Goal: Information Seeking & Learning: Learn about a topic

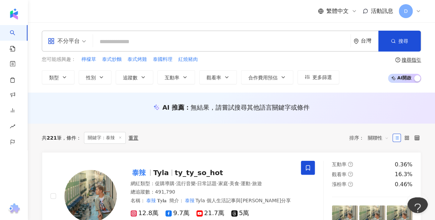
click at [136, 135] on div "重置" at bounding box center [133, 138] width 10 height 6
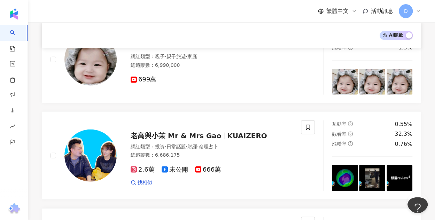
scroll to position [903, 0]
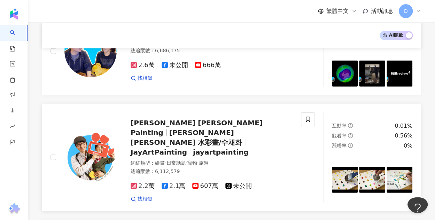
click at [407, 132] on div "0.56%" at bounding box center [404, 136] width 18 height 8
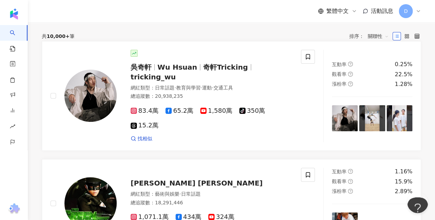
scroll to position [0, 0]
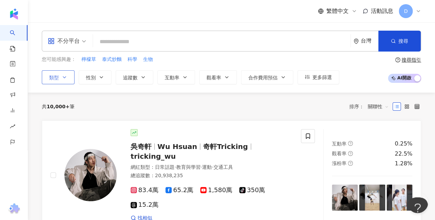
click at [51, 77] on span "類型" at bounding box center [54, 78] width 10 height 6
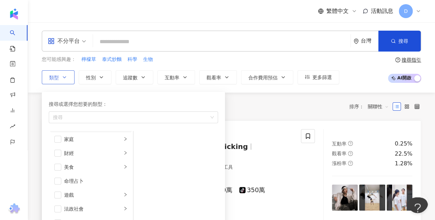
scroll to position [139, 0]
click at [88, 157] on li "生活風格" at bounding box center [90, 153] width 81 height 14
click at [59, 152] on span "button" at bounding box center [57, 153] width 7 height 7
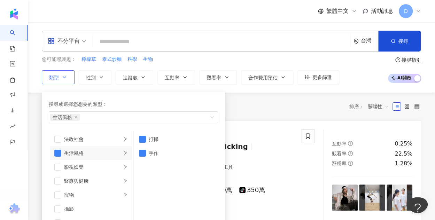
click at [61, 150] on li "生活風格" at bounding box center [90, 153] width 81 height 14
click at [61, 153] on li "生活風格" at bounding box center [90, 153] width 81 height 14
click at [58, 153] on span "button" at bounding box center [57, 153] width 7 height 7
click at [60, 164] on span "button" at bounding box center [57, 167] width 7 height 7
click at [123, 166] on icon "right" at bounding box center [125, 167] width 4 height 4
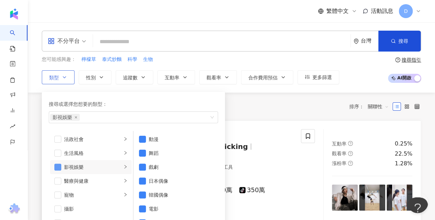
click at [59, 165] on span "button" at bounding box center [57, 167] width 7 height 7
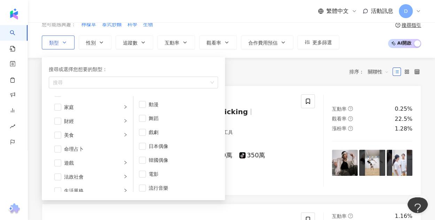
scroll to position [32, 0]
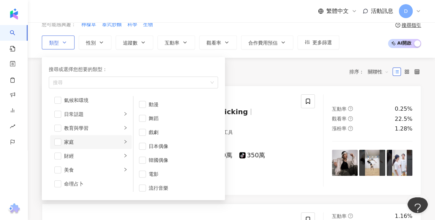
click at [83, 136] on li "家庭" at bounding box center [90, 142] width 81 height 14
click at [84, 127] on div "教育與學習" at bounding box center [93, 128] width 58 height 8
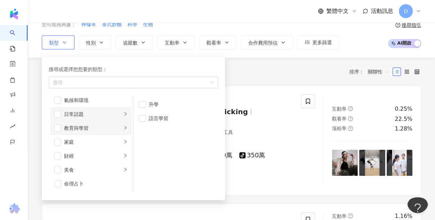
click at [91, 112] on div "日常話題" at bounding box center [93, 114] width 58 height 8
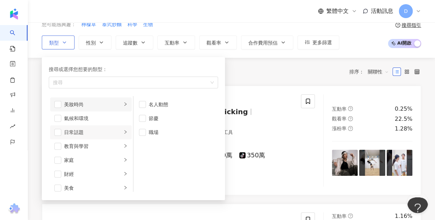
scroll to position [0, 0]
click at [86, 126] on li "氣候和環境" at bounding box center [90, 132] width 81 height 14
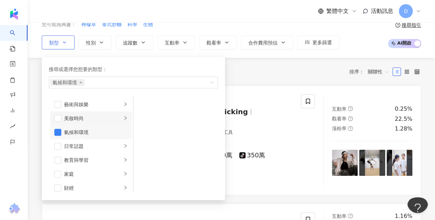
click at [85, 118] on div "美妝時尚" at bounding box center [93, 119] width 58 height 8
click at [57, 133] on span "button" at bounding box center [57, 132] width 7 height 7
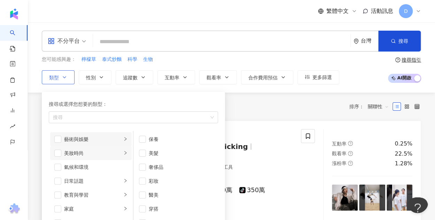
click at [90, 140] on div "藝術與娛樂" at bounding box center [93, 139] width 58 height 8
click at [83, 153] on div "美妝時尚" at bounding box center [93, 153] width 58 height 8
click at [59, 151] on span "button" at bounding box center [57, 153] width 7 height 7
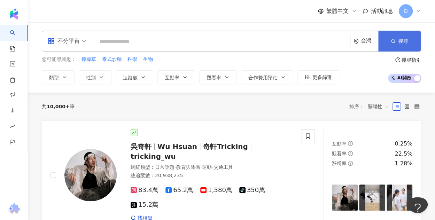
click at [400, 45] on button "搜尋" at bounding box center [399, 41] width 42 height 21
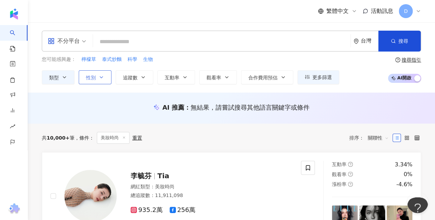
click at [95, 78] on button "性別" at bounding box center [95, 77] width 33 height 14
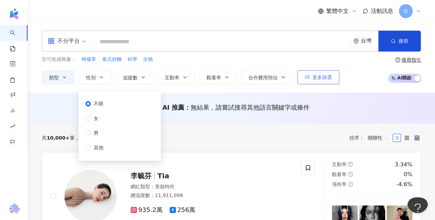
click at [331, 78] on button "更多篩選" at bounding box center [318, 77] width 42 height 14
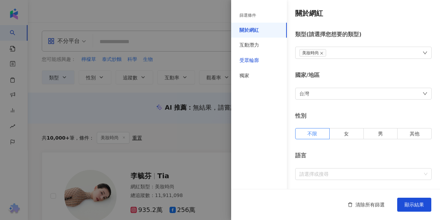
click at [247, 59] on div "受眾輪廓" at bounding box center [249, 60] width 19 height 7
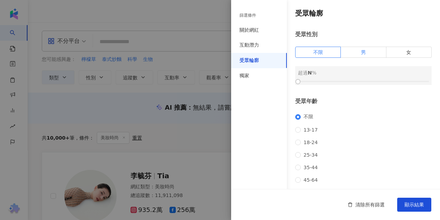
drag, startPoint x: 361, startPoint y: 51, endPoint x: 394, endPoint y: 53, distance: 33.5
click at [361, 51] on span "男" at bounding box center [363, 52] width 5 height 6
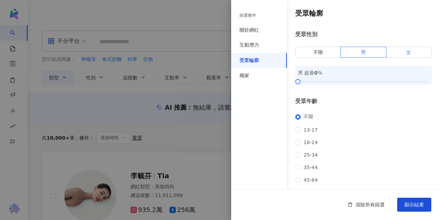
click at [406, 54] on span "女" at bounding box center [408, 52] width 5 height 6
drag, startPoint x: 348, startPoint y: 76, endPoint x: 343, endPoint y: 81, distance: 7.1
click at [348, 76] on div "女 超過 0 %" at bounding box center [363, 73] width 131 height 8
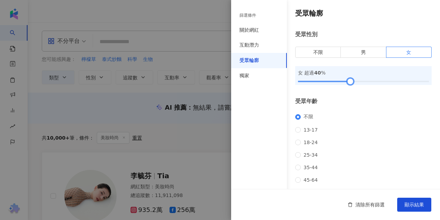
drag, startPoint x: 343, startPoint y: 81, endPoint x: 348, endPoint y: 82, distance: 5.0
click at [348, 82] on div at bounding box center [363, 81] width 131 height 4
click at [409, 196] on div "清除所有篩選 顯示結果" at bounding box center [335, 204] width 209 height 31
click at [412, 200] on button "顯示結果" at bounding box center [414, 205] width 34 height 14
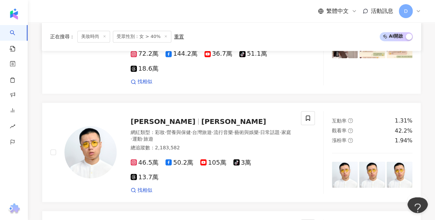
scroll to position [487, 0]
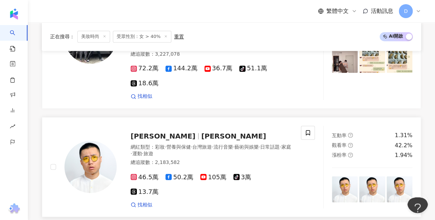
click at [201, 132] on span "大謙" at bounding box center [233, 136] width 65 height 8
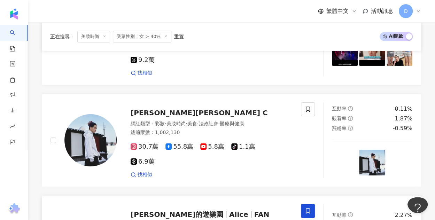
scroll to position [1184, 0]
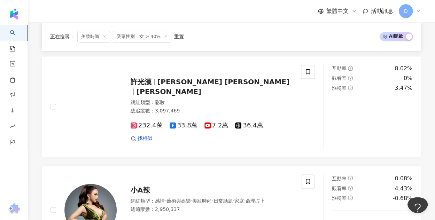
scroll to position [423, 0]
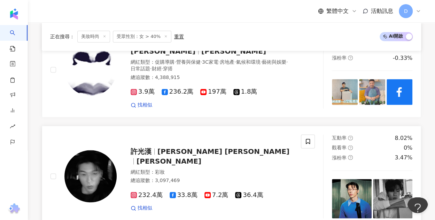
click at [201, 157] on span "許穎東" at bounding box center [168, 161] width 65 height 8
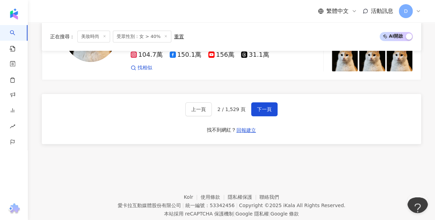
scroll to position [1217, 0]
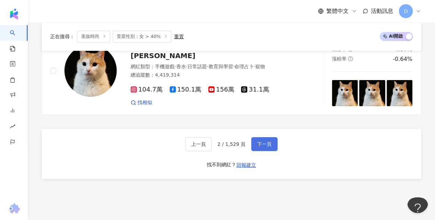
click at [258, 141] on span "下一頁" at bounding box center [264, 144] width 15 height 6
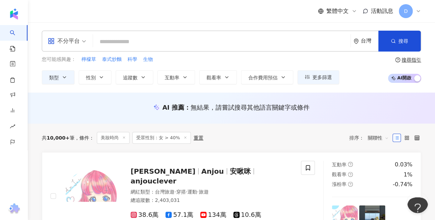
scroll to position [0, 0]
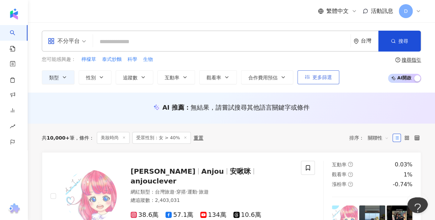
click at [308, 83] on button "更多篩選" at bounding box center [318, 77] width 42 height 14
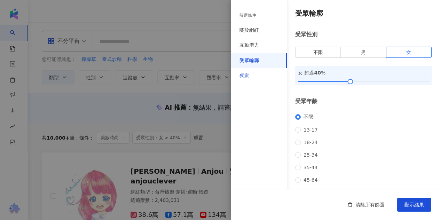
click at [258, 78] on div "獨家" at bounding box center [259, 75] width 56 height 15
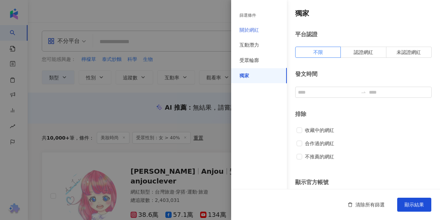
click at [258, 24] on div "關於網紅" at bounding box center [259, 30] width 56 height 15
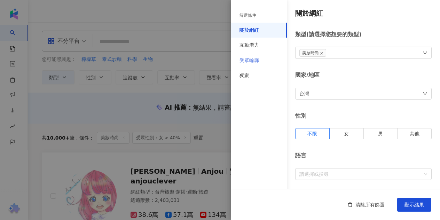
click at [262, 59] on div "受眾輪廓" at bounding box center [259, 60] width 56 height 15
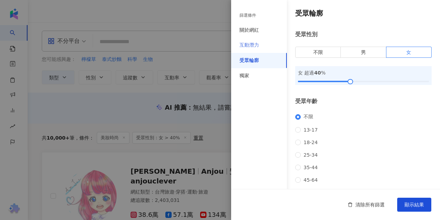
click at [260, 46] on div "互動潛力" at bounding box center [259, 45] width 56 height 15
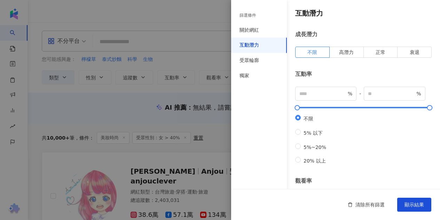
click at [260, 19] on div "篩選條件" at bounding box center [259, 15] width 56 height 14
click at [185, 102] on div at bounding box center [220, 110] width 440 height 220
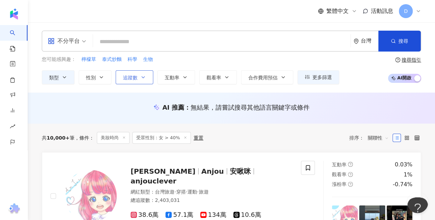
click at [141, 80] on button "追蹤數" at bounding box center [135, 77] width 38 height 14
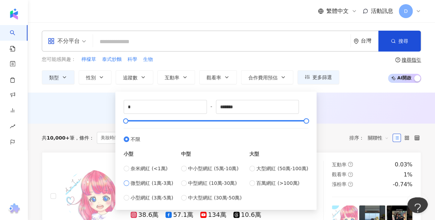
type input "*****"
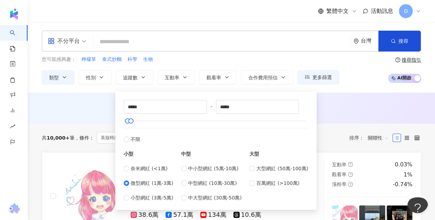
click at [333, 117] on div "AI 推薦 ： 無結果，請嘗試搜尋其他語言關鍵字或條件" at bounding box center [231, 108] width 407 height 31
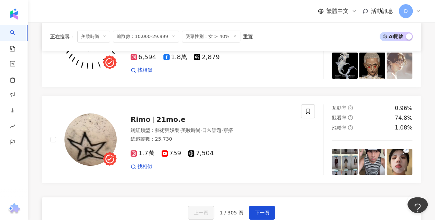
scroll to position [1288, 0]
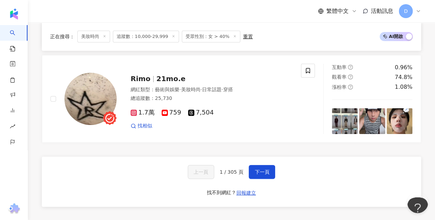
click at [236, 169] on span "1 / 305 頁" at bounding box center [232, 172] width 24 height 6
click at [255, 169] on span "下一頁" at bounding box center [262, 172] width 15 height 6
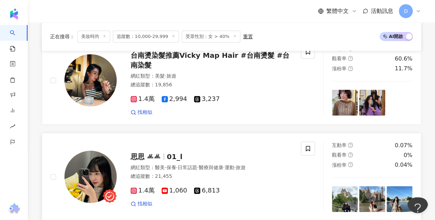
scroll to position [1079, 0]
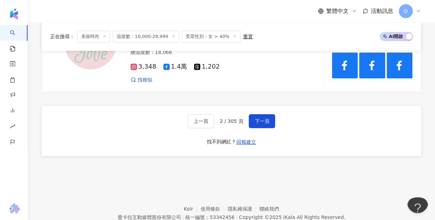
scroll to position [1356, 0]
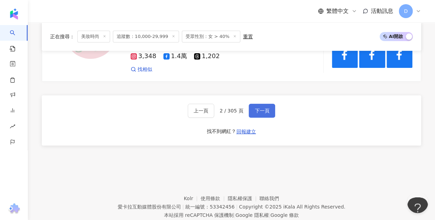
click at [257, 108] on span "下一頁" at bounding box center [262, 111] width 15 height 6
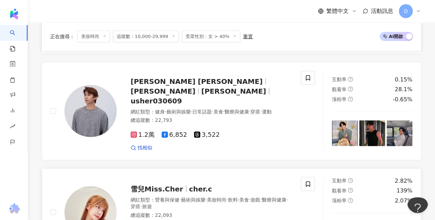
scroll to position [841, 0]
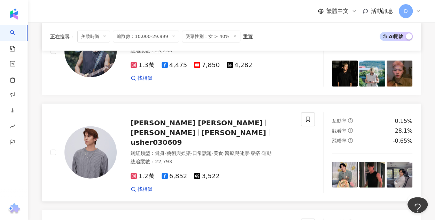
click at [278, 131] on div "張柏謙 Bo qian Zhang Kirk Zhang 張柏謙 Kirk usher030609" at bounding box center [212, 132] width 162 height 29
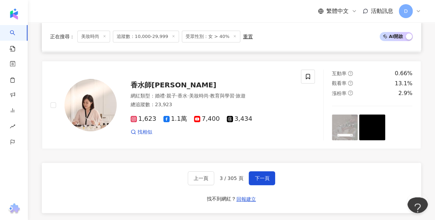
scroll to position [1328, 0]
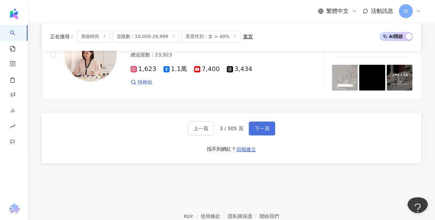
click at [255, 129] on button "下一頁" at bounding box center [262, 129] width 26 height 14
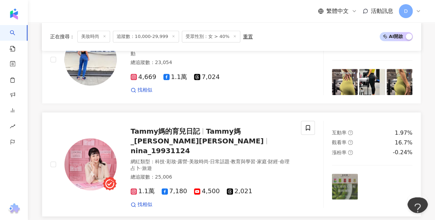
scroll to position [219, 0]
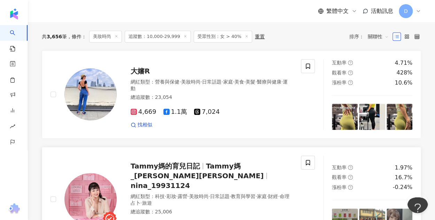
click at [233, 171] on span "Tammy媽_陳小樂Nina" at bounding box center [197, 171] width 133 height 18
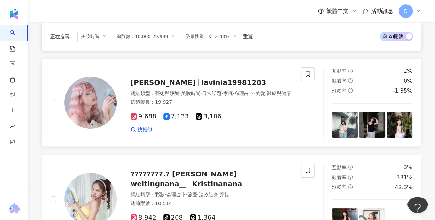
scroll to position [1298, 0]
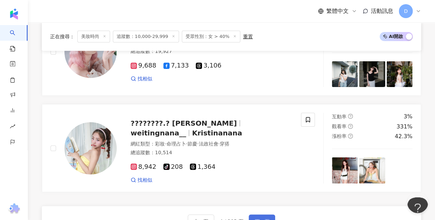
click at [255, 219] on span "下一頁" at bounding box center [262, 222] width 15 height 6
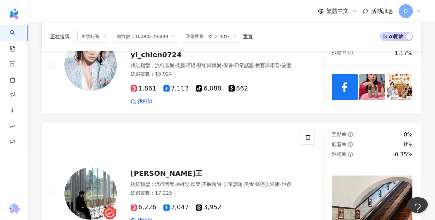
scroll to position [1383, 0]
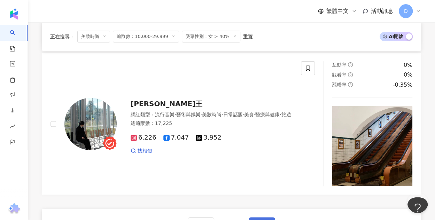
click at [261, 220] on span "下一頁" at bounding box center [262, 224] width 15 height 6
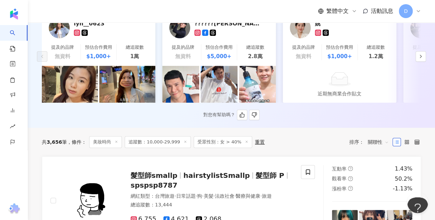
scroll to position [69, 0]
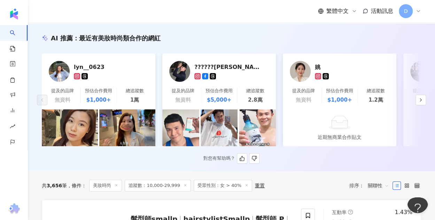
click at [428, 102] on div "AI 推薦 ： 最近有美妝時尚類合作的網紅 lyn__0623 提及的品牌 無資料 預估合作費用 $1,000+ 總追蹤數 1萬 ??????安德魯 提及的品…" at bounding box center [231, 99] width 407 height 130
click at [421, 103] on icon "button" at bounding box center [421, 100] width 6 height 6
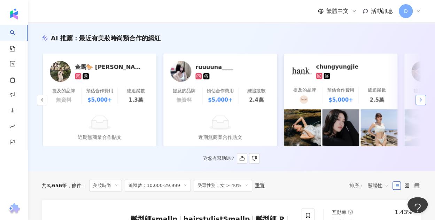
scroll to position [0, 361]
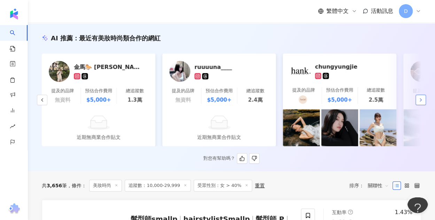
click at [421, 103] on icon "button" at bounding box center [421, 100] width 6 height 6
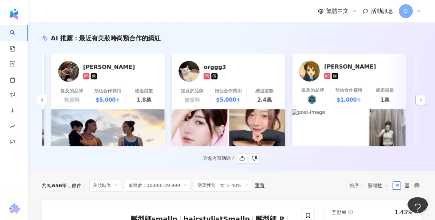
scroll to position [0, 723]
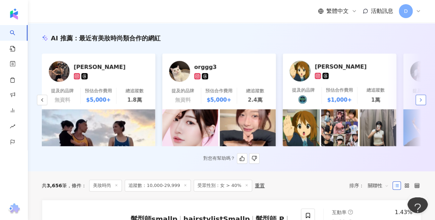
click at [421, 103] on icon "button" at bounding box center [421, 100] width 6 height 6
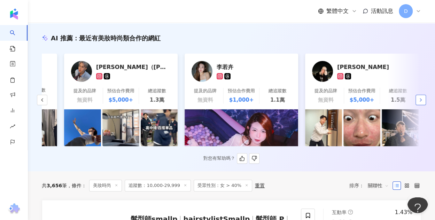
scroll to position [0, 1080]
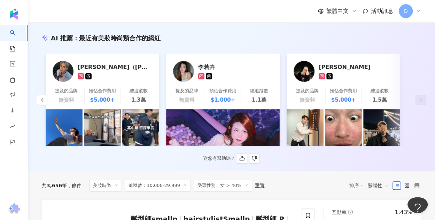
click at [364, 134] on img at bounding box center [381, 127] width 37 height 37
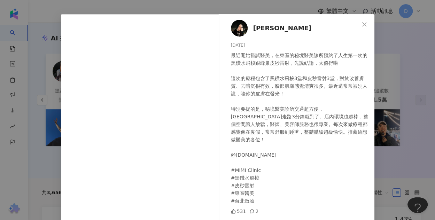
scroll to position [35, 0]
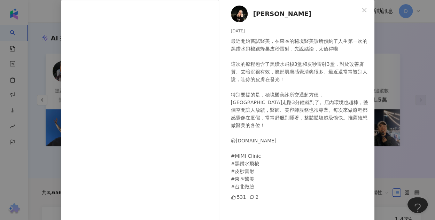
click at [376, 83] on div "陳秉嘉 2025/4/8 最近開始嘗試醫美，在東區的秘境醫美診所預約了人生第一次的黑鑽水飛梭跟蜂巢皮秒雷射，先說結論，太值得啦 這次的療程包含了黑鑽水飛梭3堂…" at bounding box center [217, 110] width 435 height 220
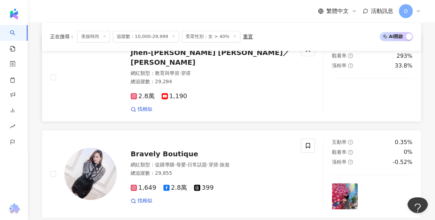
scroll to position [418, 0]
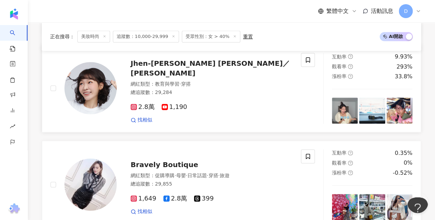
click at [171, 77] on span "Jhen-Yu Lin／小佛椰" at bounding box center [210, 68] width 159 height 18
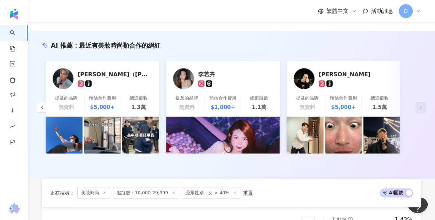
scroll to position [0, 0]
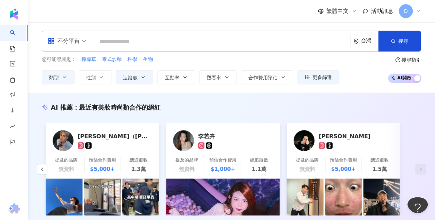
click at [131, 50] on div "不分平台 台灣 搜尋 8566b330-2bd9-4e32-bfaa-087cf3bf2b36 泰辣 491,790 追蹤者 Thai_Spicy ( 泰辣）…" at bounding box center [231, 41] width 379 height 21
click at [130, 46] on input "search" at bounding box center [222, 41] width 252 height 13
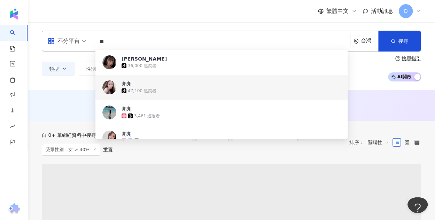
click at [79, 164] on span at bounding box center [231, 206] width 379 height 84
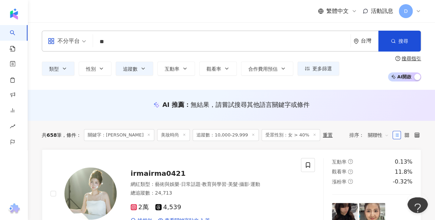
drag, startPoint x: 125, startPoint y: 40, endPoint x: -3, endPoint y: 37, distance: 127.8
click at [0, 37] on html "AI 找網紅 找貼文 資源庫 效益預測報告 BETA 商案媒合 洞察報告 趨勢分析 競品分析 繁體中文 活動訊息 D 不分平台 ** 台灣 搜尋 b7e74f…" at bounding box center [217, 110] width 435 height 220
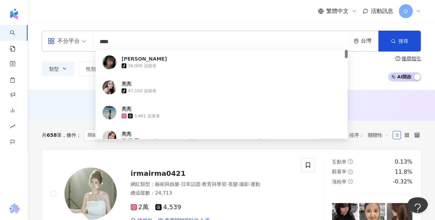
type input "***"
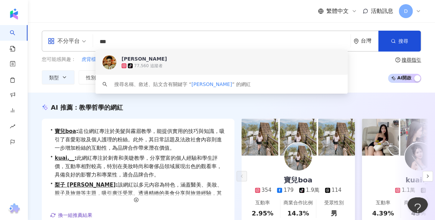
click at [185, 53] on div "黃群哲 亮亮 tiktok-icon 77,560 追蹤者" at bounding box center [221, 62] width 252 height 25
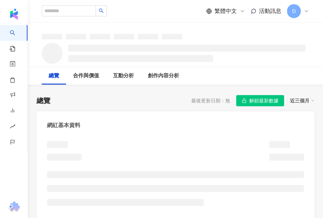
scroll to position [104, 0]
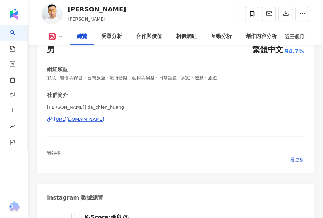
scroll to position [70, 0]
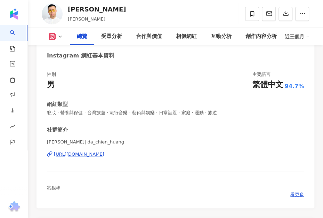
click at [83, 157] on div "https://www.instagram.com/da_chien_huang/" at bounding box center [79, 154] width 50 height 6
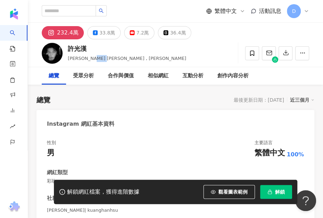
drag, startPoint x: 90, startPoint y: 60, endPoint x: 112, endPoint y: 57, distance: 22.5
click at [112, 57] on div "許光漢 Greg Han , 許穎東 追蹤數 2,324,436 互動率 8.02% 觀看率 無資料" at bounding box center [176, 53] width 296 height 28
copy span "許穎東"
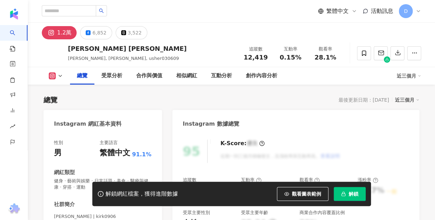
scroll to position [70, 0]
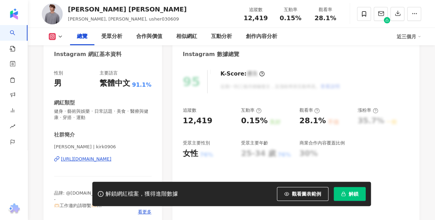
click at [111, 157] on div "[URL][DOMAIN_NAME]" at bounding box center [86, 159] width 50 height 6
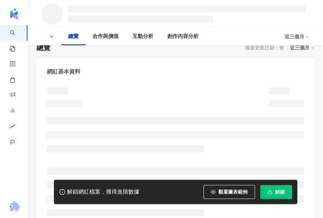
scroll to position [70, 0]
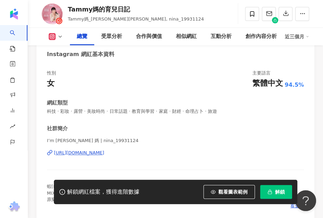
click at [104, 152] on div "https://www.instagram.com/nina_19931124/" at bounding box center [79, 153] width 50 height 6
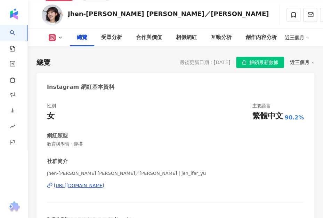
scroll to position [70, 0]
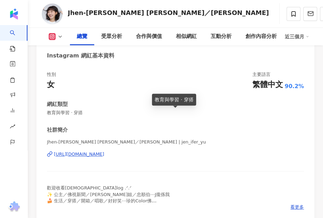
click at [104, 157] on div "[URL][DOMAIN_NAME]" at bounding box center [79, 154] width 50 height 6
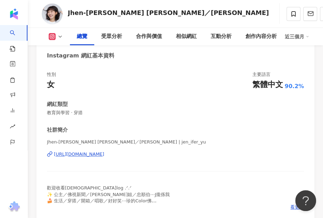
scroll to position [0, 0]
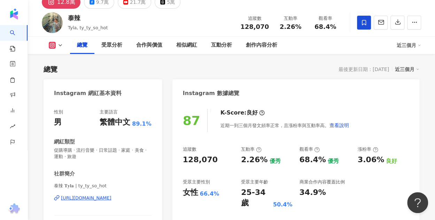
scroll to position [104, 0]
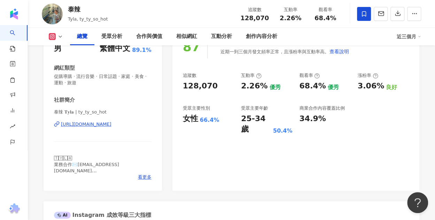
click at [111, 124] on div "https://www.instagram.com/ty_ty_so_hot/" at bounding box center [86, 124] width 50 height 6
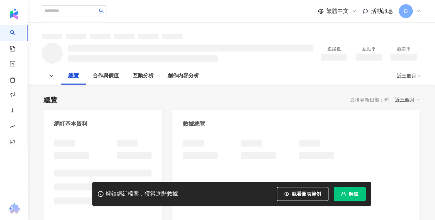
click at [323, 196] on span "解鎖" at bounding box center [354, 194] width 10 height 6
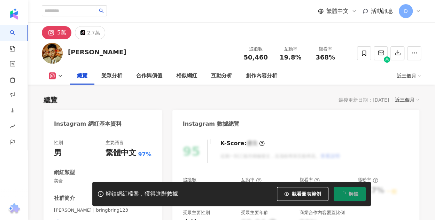
click at [323, 196] on span "解鎖" at bounding box center [354, 194] width 10 height 6
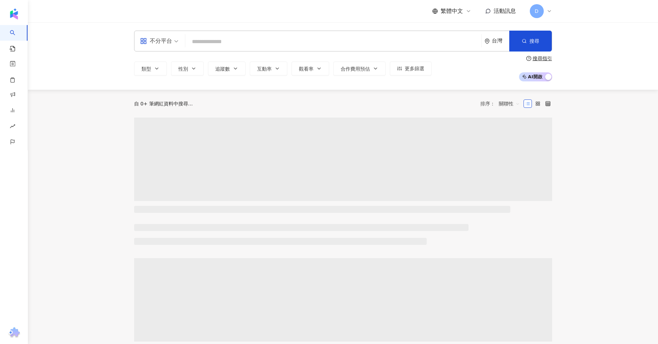
click at [262, 43] on input "search" at bounding box center [333, 41] width 290 height 13
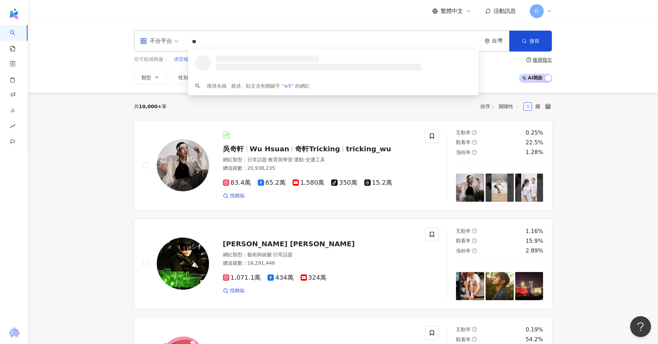
type input "*"
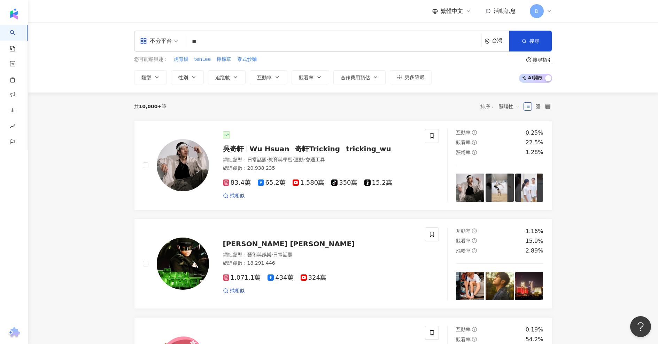
type input "**"
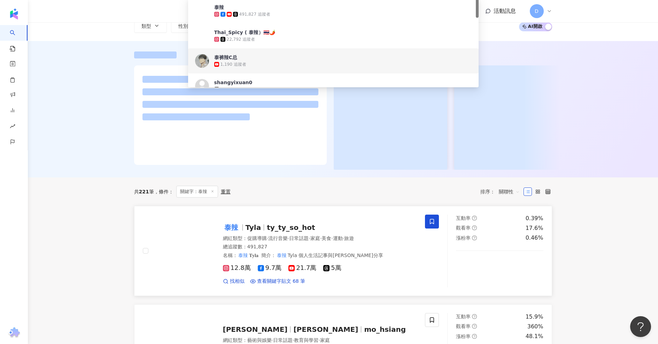
scroll to position [104, 0]
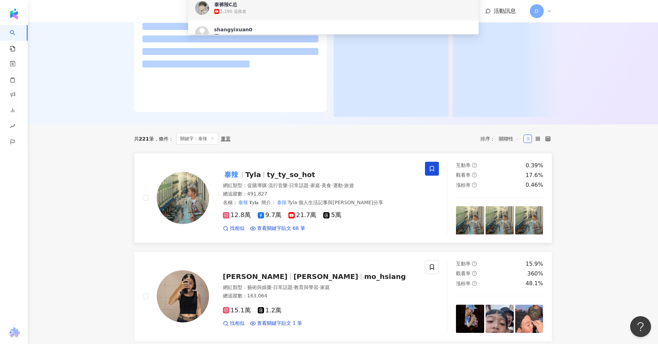
click at [302, 179] on span "ty_ty_so_hot" at bounding box center [291, 175] width 48 height 8
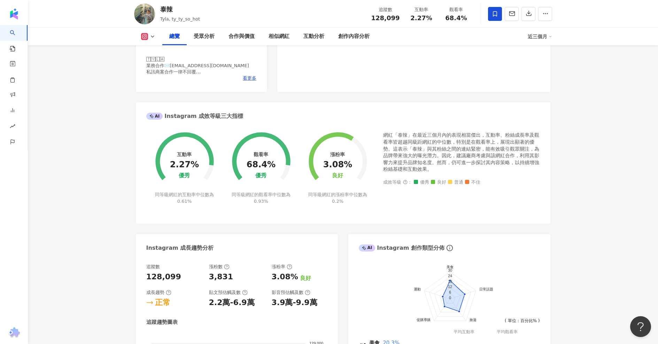
scroll to position [104, 0]
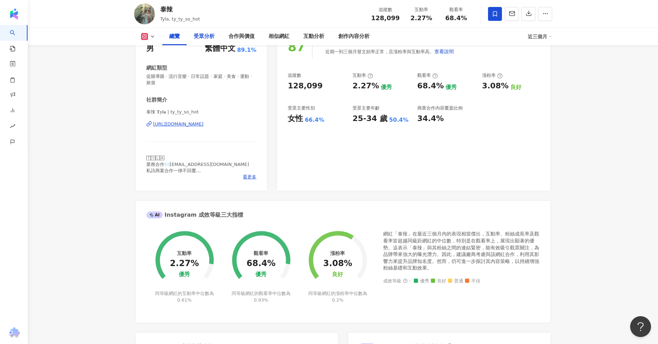
click at [213, 35] on div "受眾分析" at bounding box center [204, 36] width 21 height 8
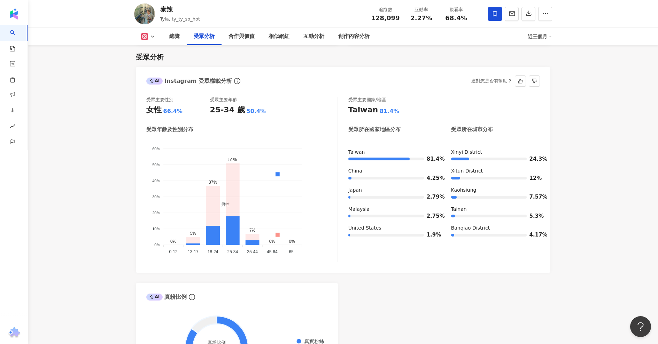
click at [229, 202] on span "男性" at bounding box center [223, 204] width 14 height 5
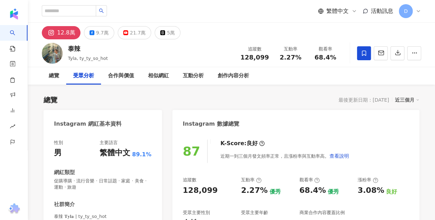
click at [84, 36] on button "9.7萬" at bounding box center [99, 32] width 30 height 13
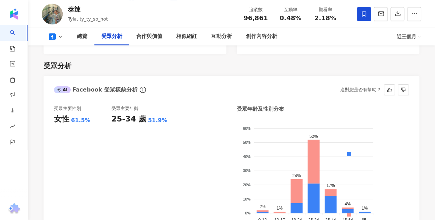
scroll to position [606, 0]
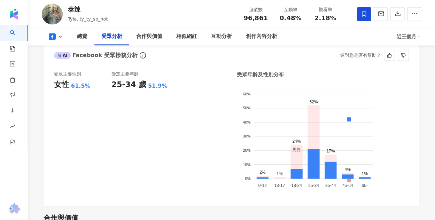
click at [301, 148] on span "男性" at bounding box center [294, 150] width 14 height 5
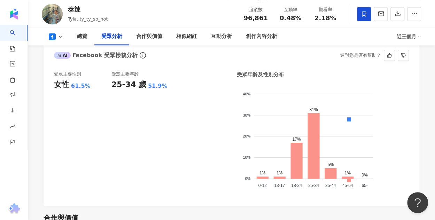
scroll to position [0, 0]
drag, startPoint x: 264, startPoint y: 86, endPoint x: 181, endPoint y: 125, distance: 91.7
click at [181, 125] on div "受眾主要性別 女性 61.5% 受眾主要年齡 25-34 歲 51.9% 受眾年齡及性別分布 男性 女性 40% 40% 30% 30% 20% 20% 10…" at bounding box center [231, 133] width 355 height 125
click at [181, 125] on div "受眾主要性別 女性 61.5% 受眾主要年齡 25-34 歲 51.9%" at bounding box center [140, 133] width 172 height 125
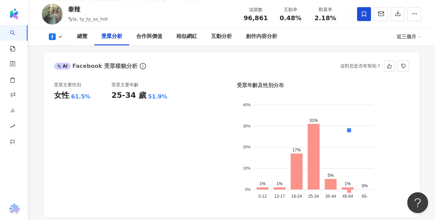
scroll to position [606, 0]
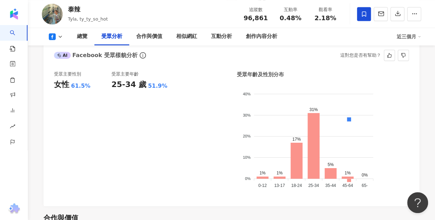
click at [398, 163] on div "男性 女性" at bounding box center [349, 153] width 116 height 123
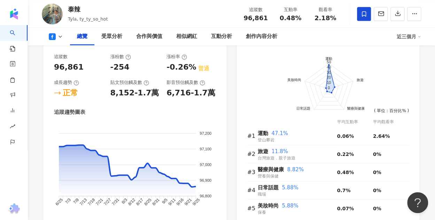
scroll to position [432, 0]
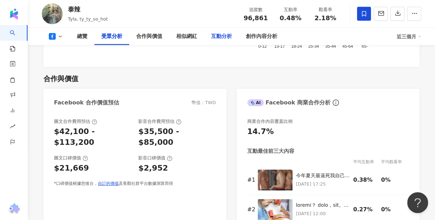
click at [209, 35] on div "互動分析" at bounding box center [221, 36] width 35 height 17
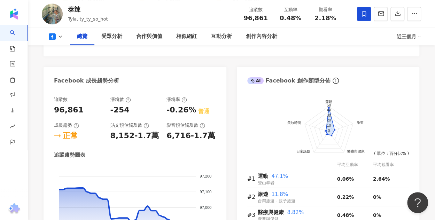
scroll to position [285, 0]
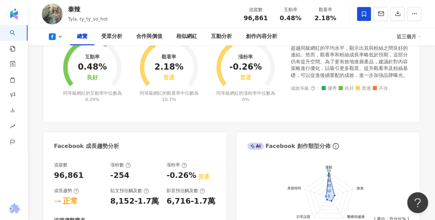
click at [60, 34] on icon at bounding box center [60, 37] width 6 height 6
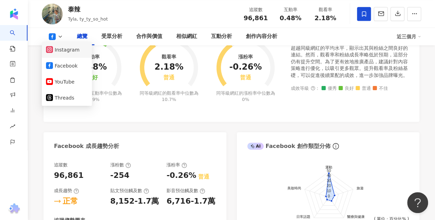
click at [69, 53] on button "Instagram" at bounding box center [67, 50] width 42 height 10
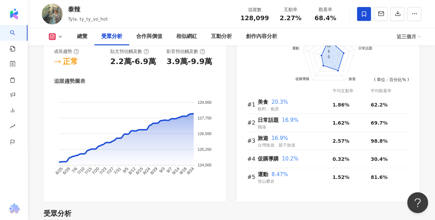
scroll to position [646, 0]
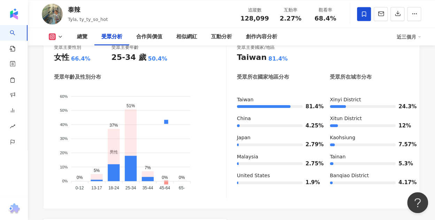
click at [118, 150] on span "男性" at bounding box center [111, 152] width 14 height 5
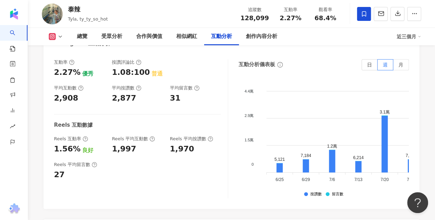
scroll to position [1412, 0]
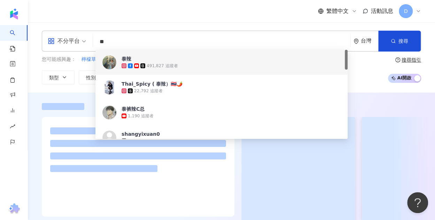
drag, startPoint x: 109, startPoint y: 45, endPoint x: 97, endPoint y: 44, distance: 11.9
click at [97, 44] on input "**" at bounding box center [222, 41] width 252 height 13
paste input "*"
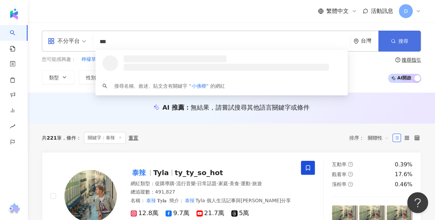
type input "***"
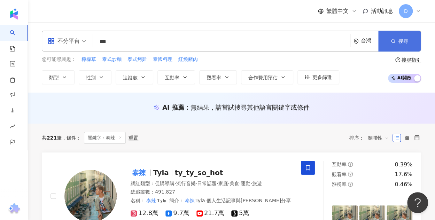
drag, startPoint x: 394, startPoint y: 42, endPoint x: 392, endPoint y: 49, distance: 7.3
click at [394, 42] on line "button" at bounding box center [394, 42] width 1 height 1
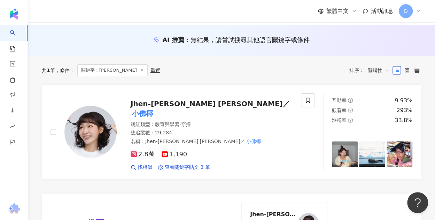
scroll to position [70, 0]
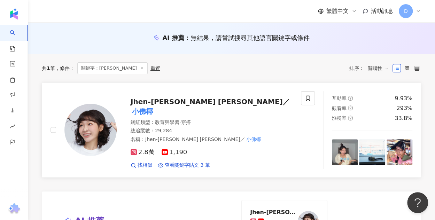
click at [154, 106] on mark "小佛椰" at bounding box center [143, 111] width 24 height 11
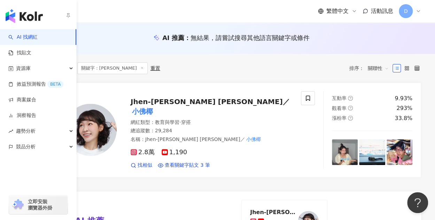
click at [26, 38] on link "AI 找網紅" at bounding box center [22, 37] width 29 height 7
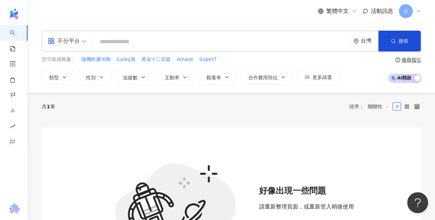
drag, startPoint x: 227, startPoint y: 13, endPoint x: 228, endPoint y: 17, distance: 4.2
click at [227, 13] on div "繁體中文 活動訊息 D" at bounding box center [231, 11] width 379 height 22
click at [230, 38] on input "search" at bounding box center [222, 41] width 252 height 13
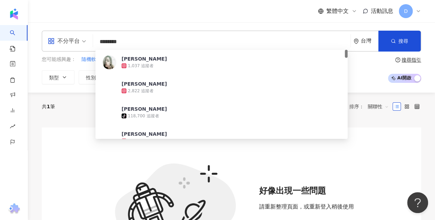
type input "********"
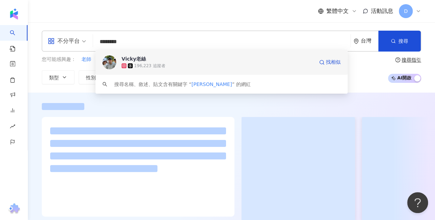
click at [167, 65] on div "196,223 追蹤者" at bounding box center [218, 65] width 192 height 7
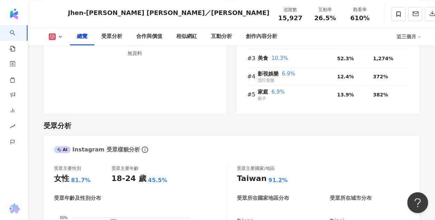
scroll to position [627, 0]
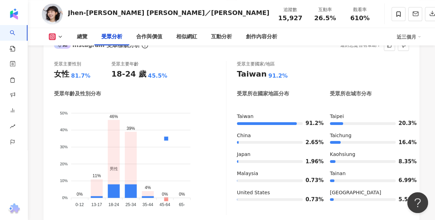
click at [118, 166] on span "男性" at bounding box center [111, 168] width 14 height 5
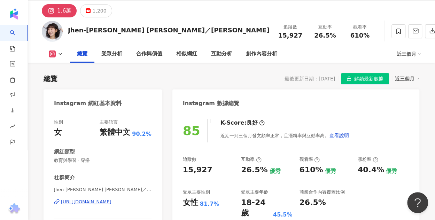
scroll to position [35, 0]
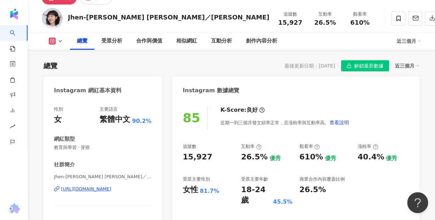
click at [73, 98] on div "Instagram 網紅基本資料" at bounding box center [103, 88] width 118 height 23
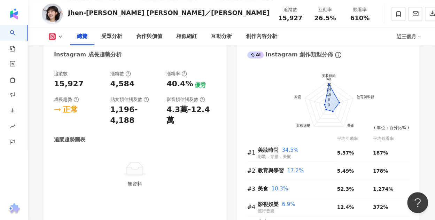
scroll to position [348, 0]
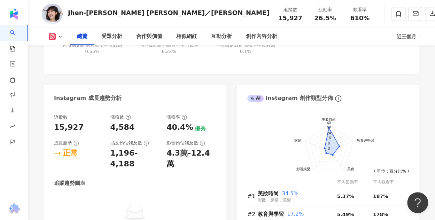
click at [211, 90] on div "Instagram 成長趨勢分析" at bounding box center [135, 96] width 183 height 23
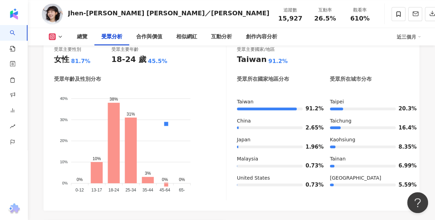
scroll to position [627, 0]
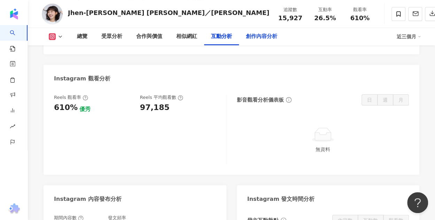
click at [260, 39] on div "創作內容分析" at bounding box center [261, 36] width 31 height 8
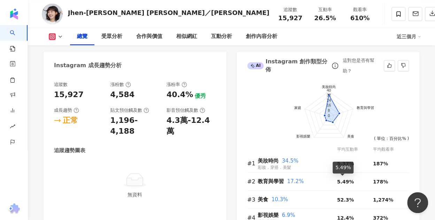
scroll to position [370, 0]
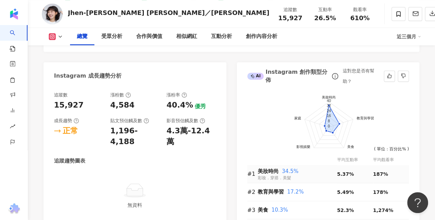
click at [328, 177] on div "美妝時尚 34.5% 彩妝．穿搭．美髮" at bounding box center [297, 174] width 79 height 14
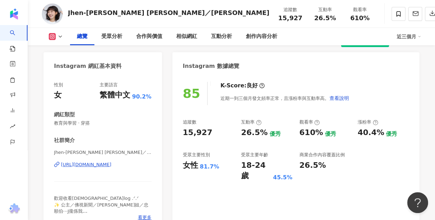
scroll to position [0, 0]
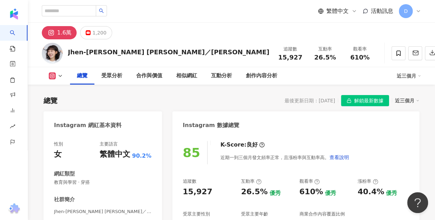
click at [351, 102] on icon "button" at bounding box center [348, 100] width 5 height 5
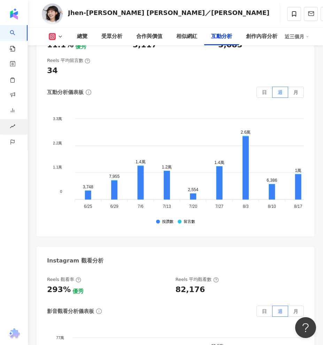
scroll to position [2240, 0]
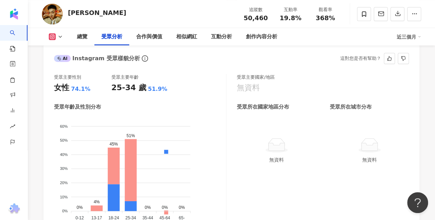
scroll to position [662, 0]
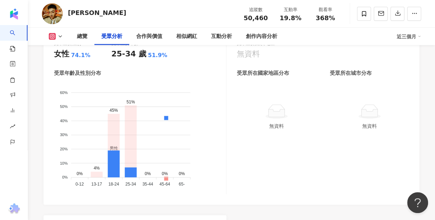
click at [118, 146] on span "男性" at bounding box center [111, 148] width 14 height 5
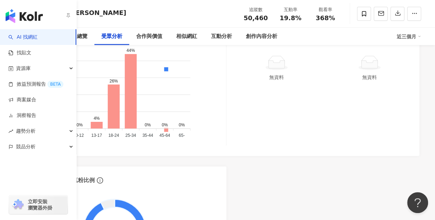
scroll to position [627, 0]
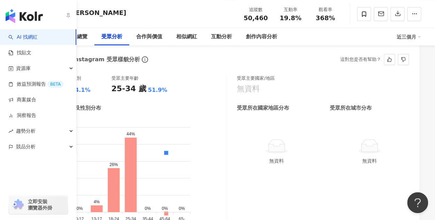
click at [184, 117] on foreignobject "男性 女性" at bounding box center [140, 170] width 172 height 107
click at [68, 17] on icon "button" at bounding box center [68, 16] width 6 height 6
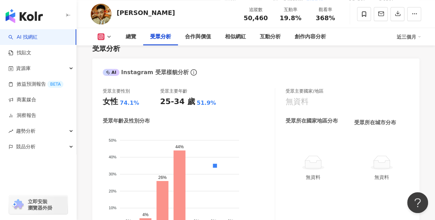
click at [68, 17] on icon "button" at bounding box center [68, 16] width 6 height 6
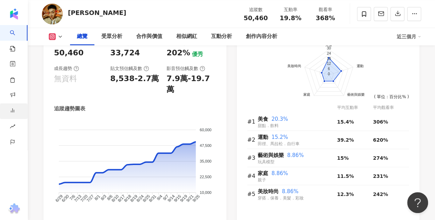
scroll to position [383, 0]
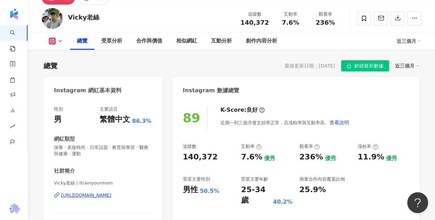
click at [365, 69] on span "解鎖最新數據" at bounding box center [368, 66] width 29 height 11
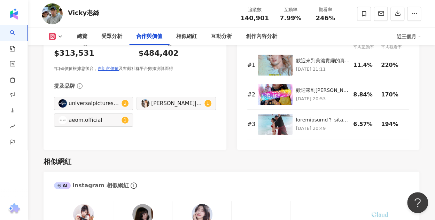
scroll to position [1122, 0]
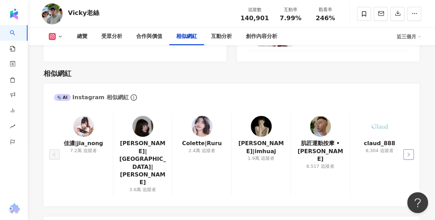
click at [412, 149] on button "button" at bounding box center [408, 154] width 10 height 10
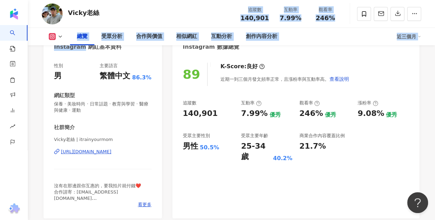
scroll to position [75, 0]
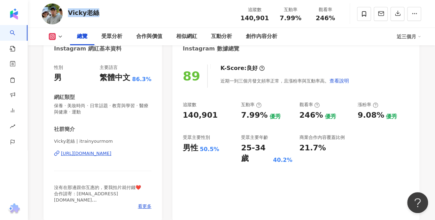
drag, startPoint x: 101, startPoint y: 15, endPoint x: 65, endPoint y: 12, distance: 35.7
click at [65, 12] on div "[PERSON_NAME]老絲 追蹤數 140,901 互動率 7.99% 觀看率 246%" at bounding box center [231, 14] width 407 height 28
copy div "Vicky老絲"
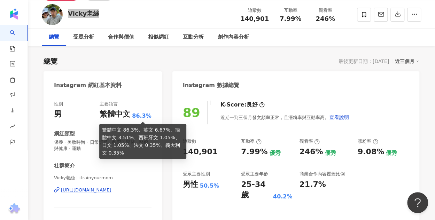
scroll to position [0, 0]
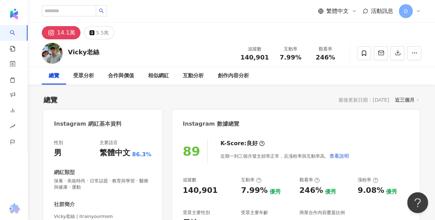
click at [280, 116] on div "Instagram 數據總覽" at bounding box center [295, 121] width 247 height 23
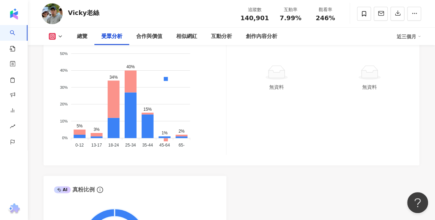
scroll to position [696, 0]
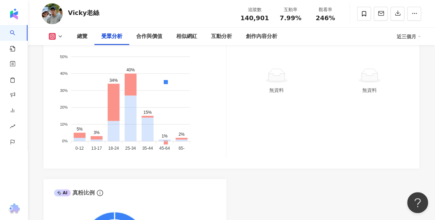
click at [118, 171] on span "女性" at bounding box center [111, 173] width 14 height 5
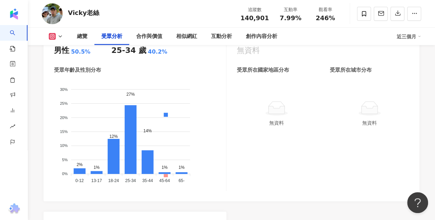
scroll to position [627, 0]
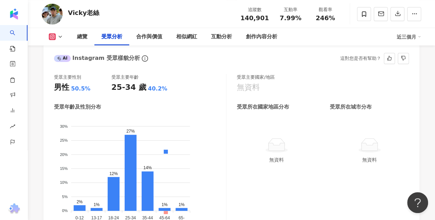
click at [118, 180] on span "男性" at bounding box center [111, 182] width 14 height 5
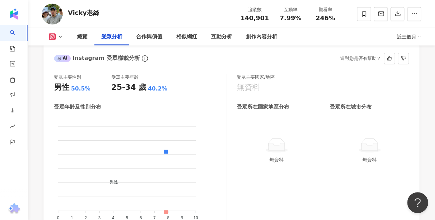
click at [118, 180] on span "男性" at bounding box center [111, 182] width 14 height 5
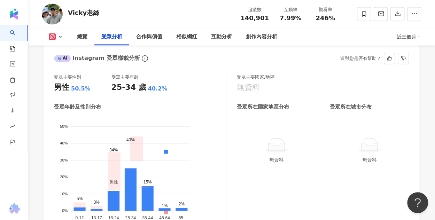
click at [118, 180] on span "男性" at bounding box center [111, 182] width 14 height 5
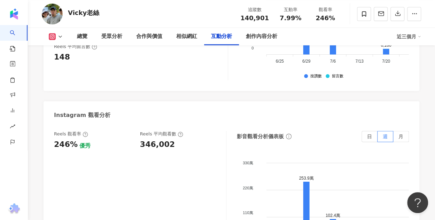
scroll to position [1602, 0]
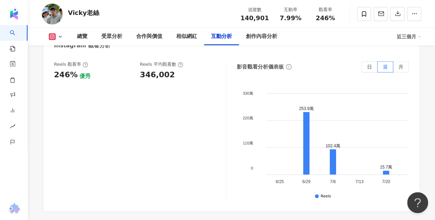
click at [400, 61] on div "影音觀看分析儀表板 日 週 月 330萬 330萬 220萬 220萬 110萬 110萬 0 0 253.9萬 102.4萬 15.7萬 79.9萬 28.…" at bounding box center [323, 130] width 172 height 139
click at [401, 64] on span "月" at bounding box center [400, 67] width 5 height 6
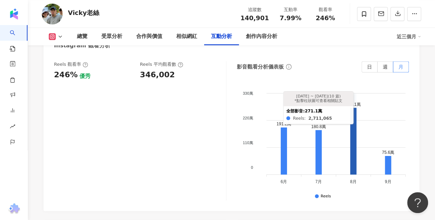
click at [350, 150] on icon at bounding box center [353, 141] width 6 height 67
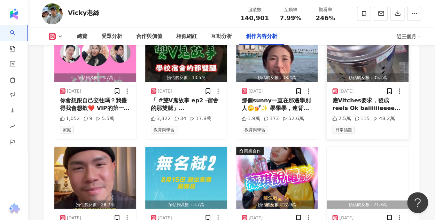
scroll to position [2304, 0]
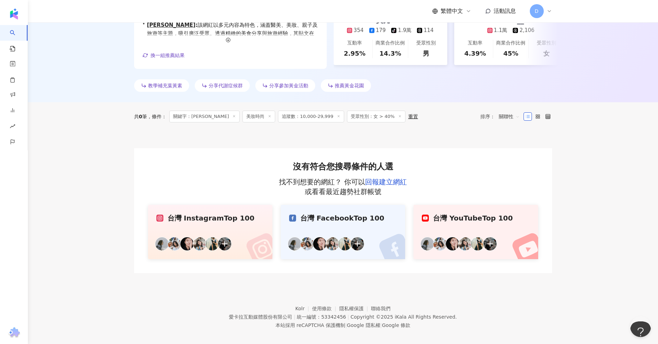
scroll to position [171, 0]
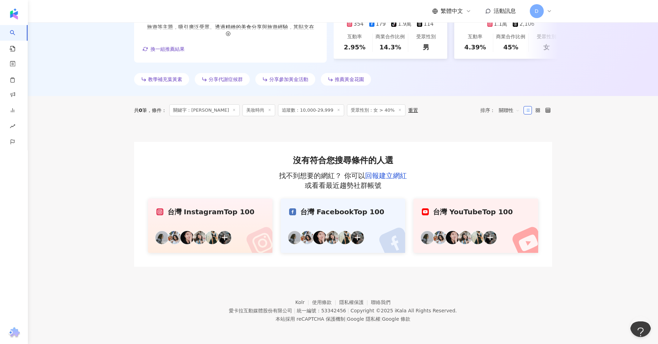
click at [221, 221] on link "台灣 Instagram Top 100" at bounding box center [210, 226] width 124 height 54
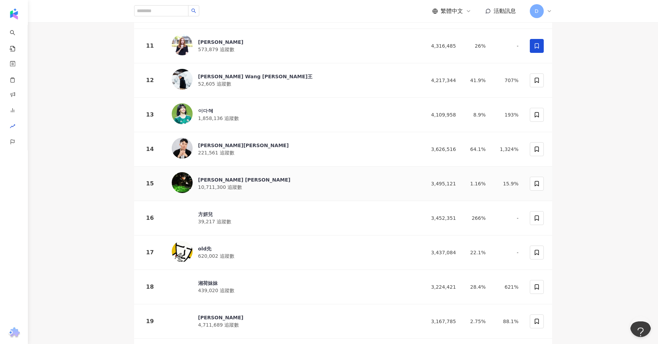
scroll to position [453, 0]
click at [262, 150] on div "[PERSON_NAME][PERSON_NAME] 221,561 追蹤數" at bounding box center [293, 149] width 242 height 23
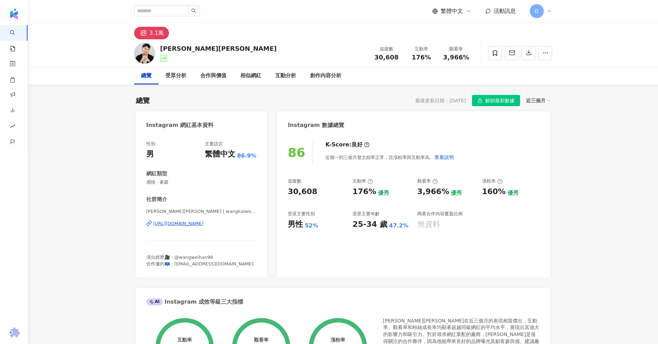
click at [204, 223] on div "[URL][DOMAIN_NAME]" at bounding box center [178, 224] width 50 height 6
